Goal: Navigation & Orientation: Find specific page/section

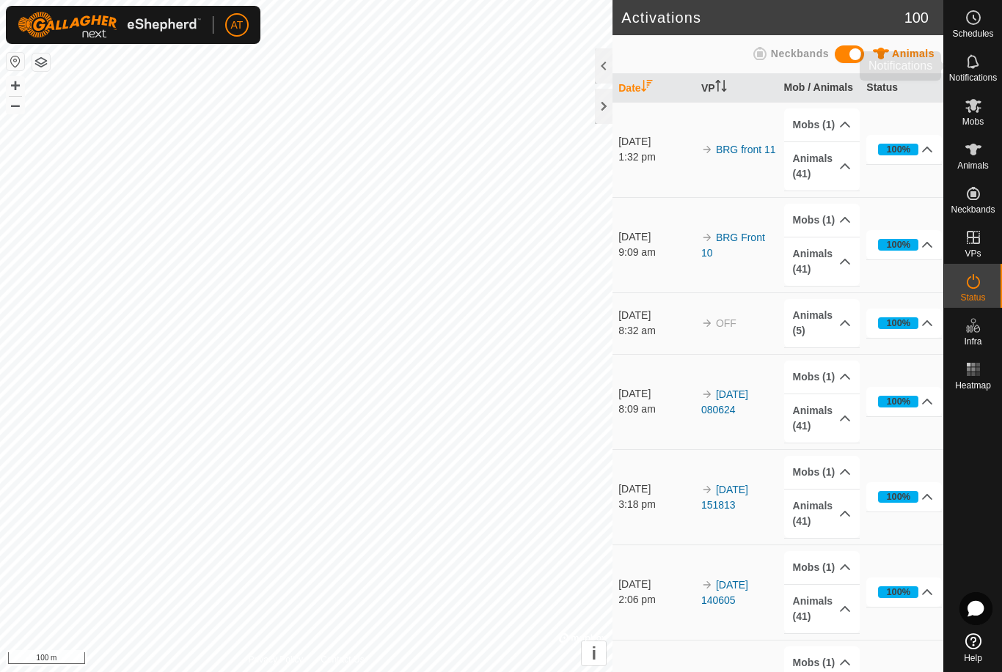
click at [976, 73] on span "Notifications" at bounding box center [973, 77] width 48 height 9
